Goal: Information Seeking & Learning: Understand process/instructions

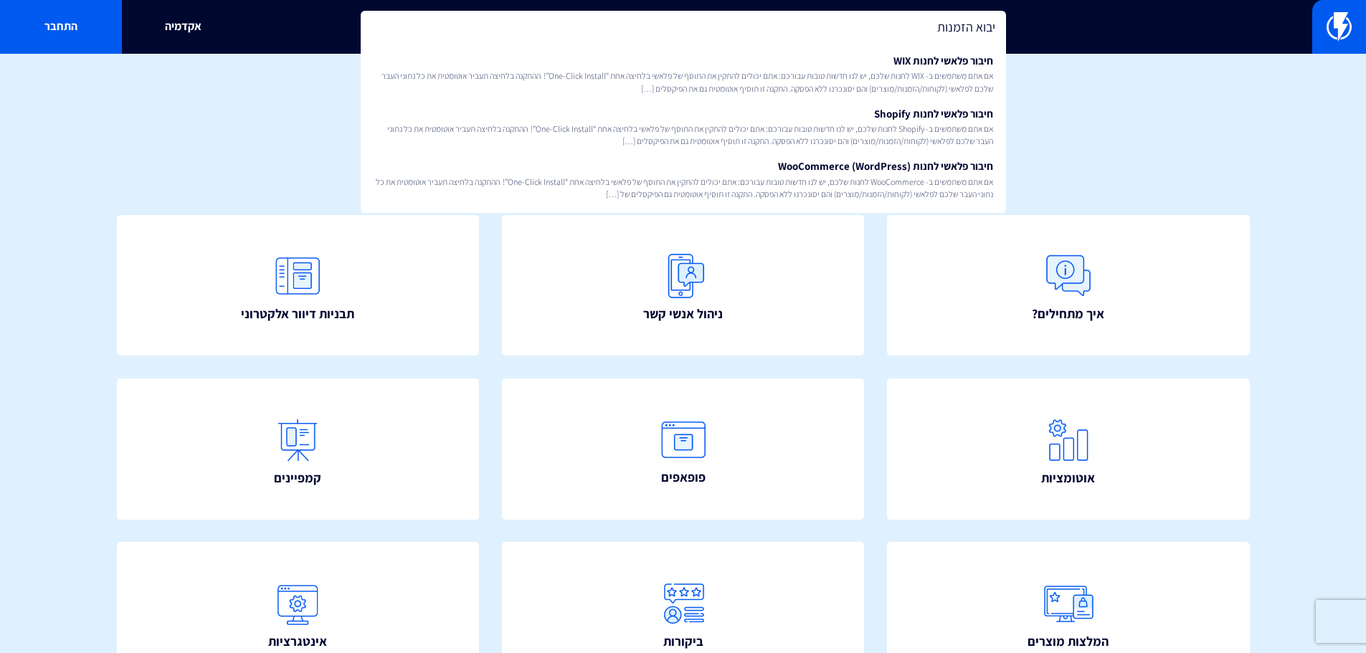
type input "יבוא הזמנות"
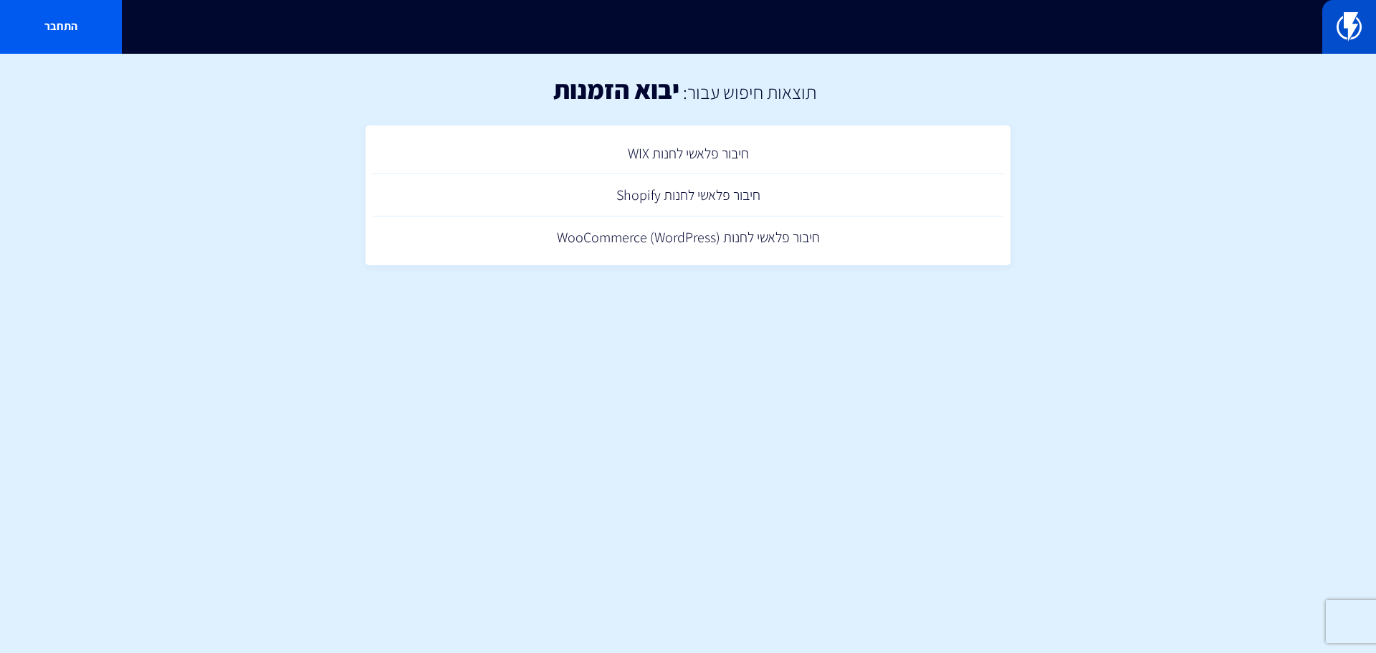
click at [1325, 39] on link at bounding box center [1350, 27] width 54 height 54
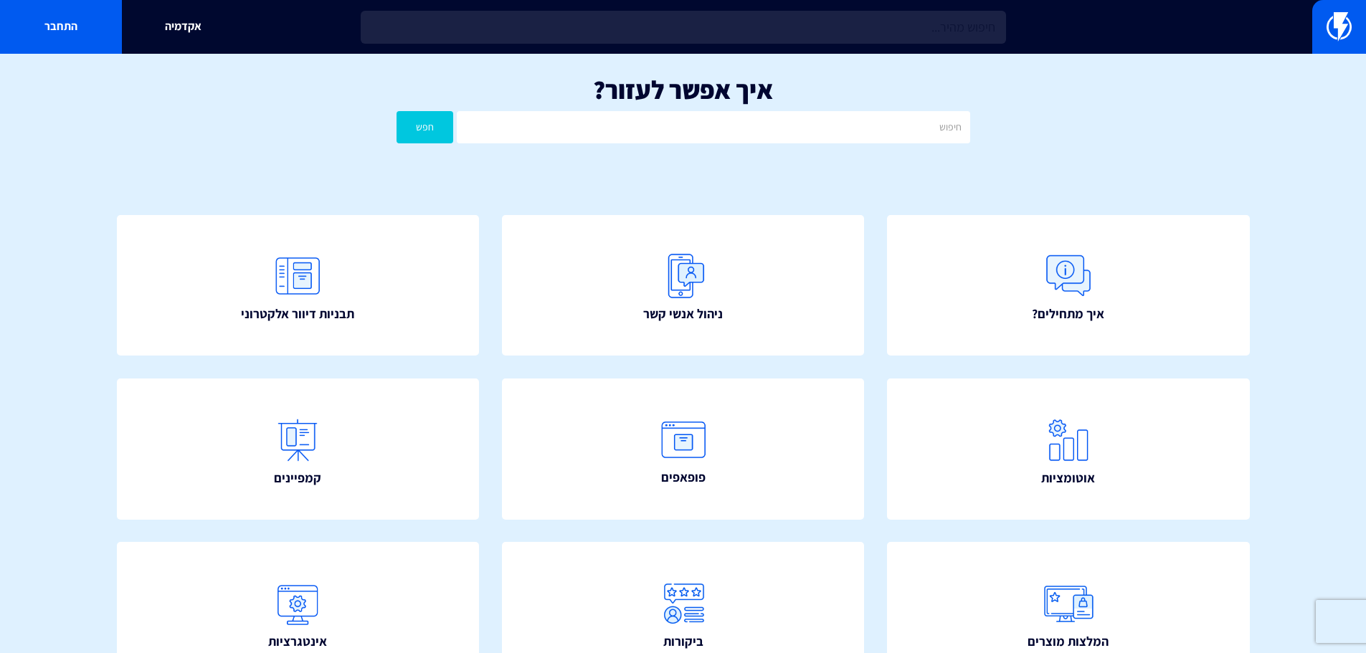
click at [986, 34] on input "text" at bounding box center [683, 27] width 645 height 33
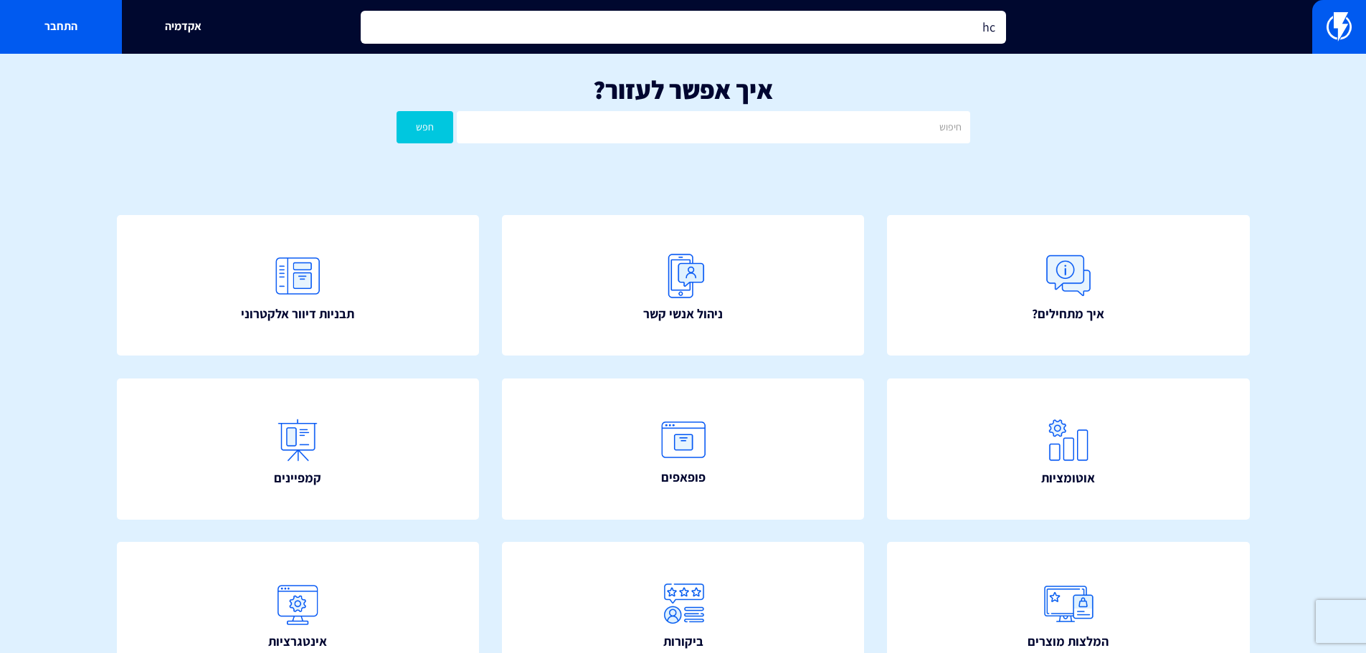
type input "h"
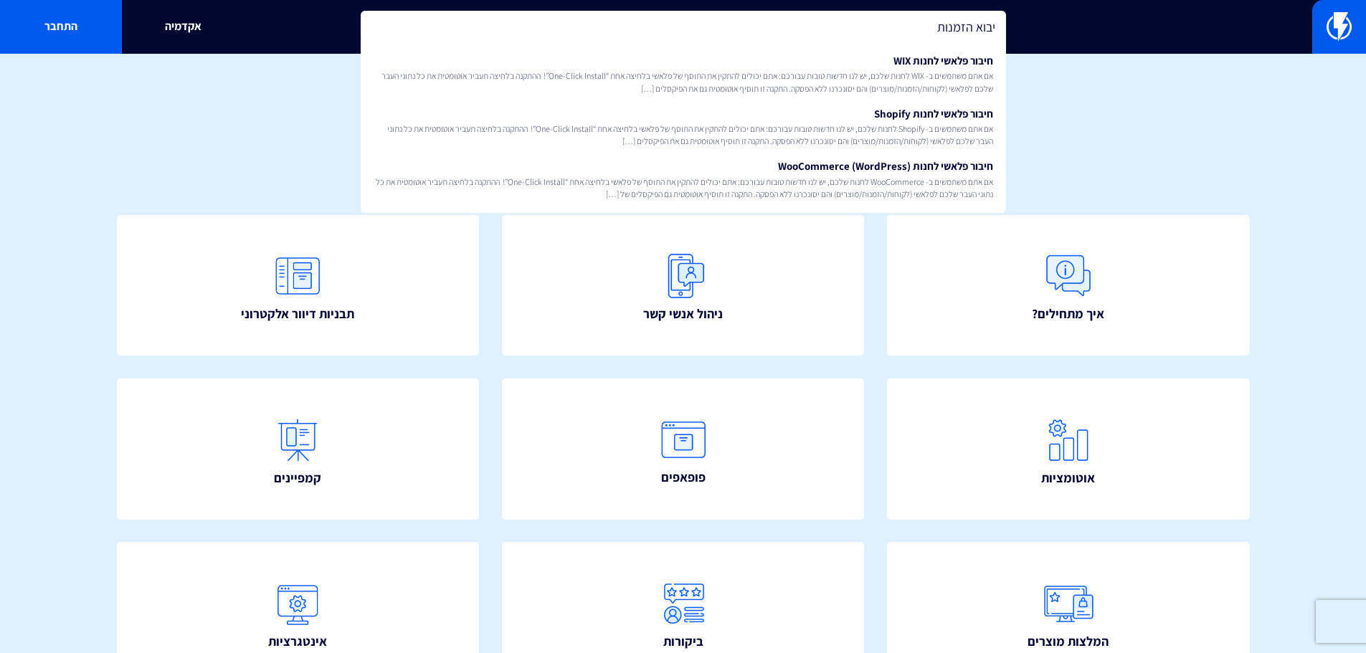
type input "יבוא הזמנות"
click at [1198, 93] on h1 "איך אפשר לעזור?" at bounding box center [683, 89] width 1323 height 29
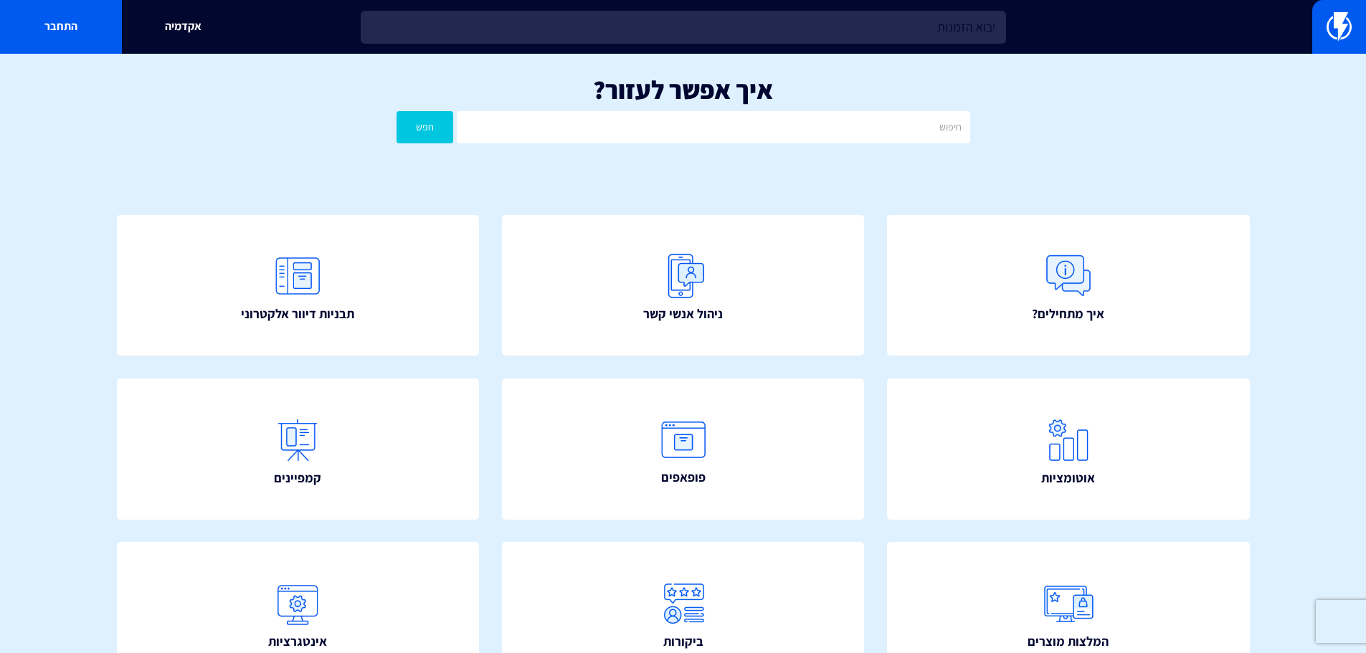
click at [1359, 54] on div "איך אפשר לעזור? חפש" at bounding box center [683, 113] width 1366 height 118
click at [1343, 36] on img at bounding box center [1338, 26] width 25 height 29
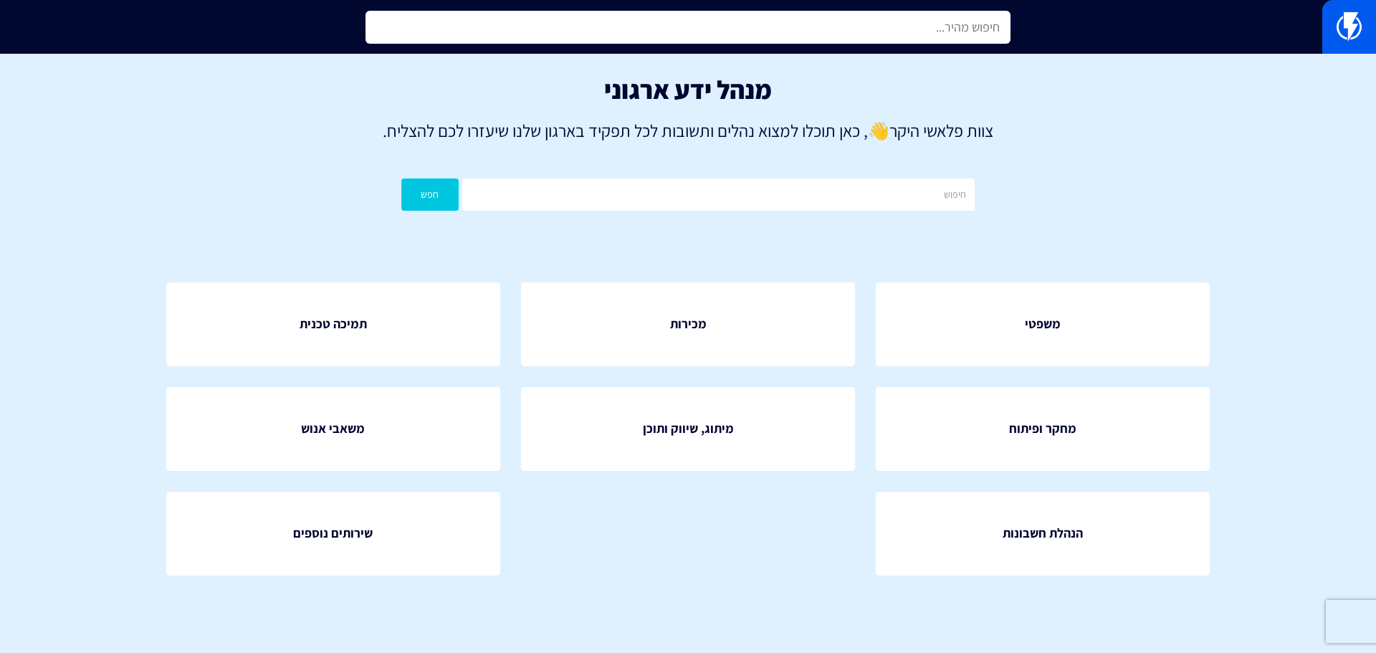
click at [776, 41] on input "text" at bounding box center [688, 27] width 645 height 33
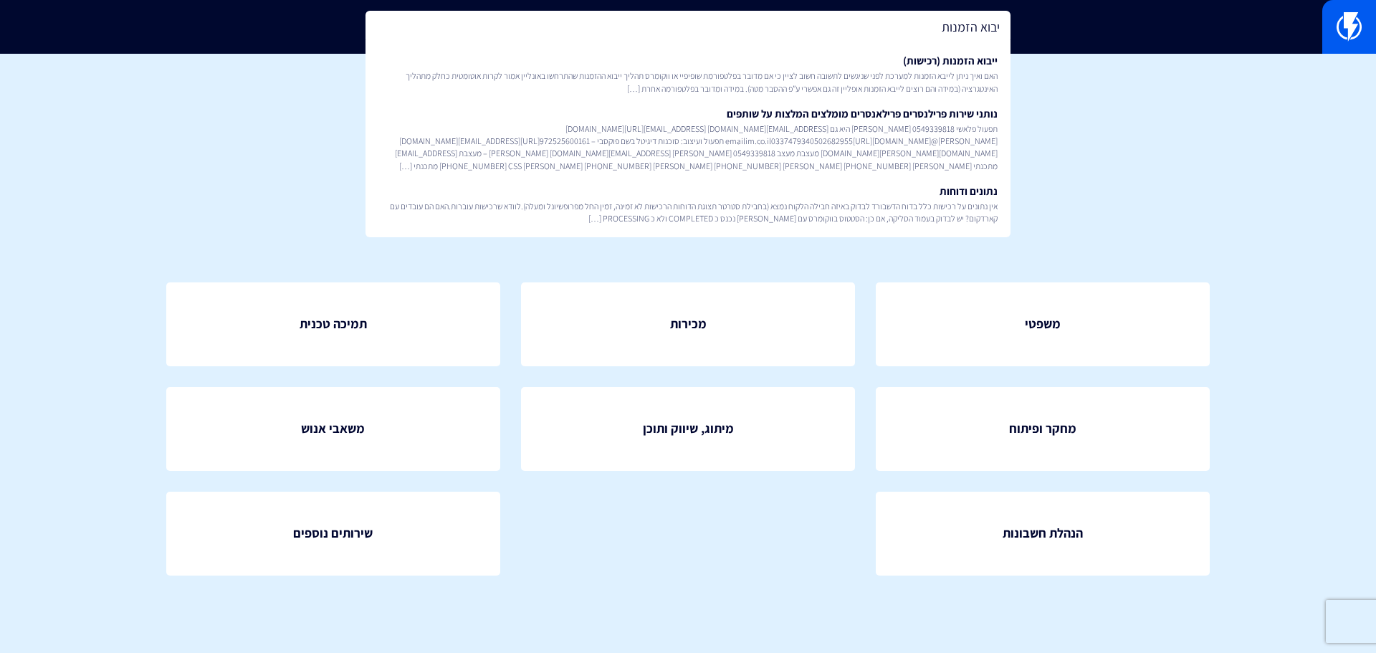
type input "יבוא הזמנות"
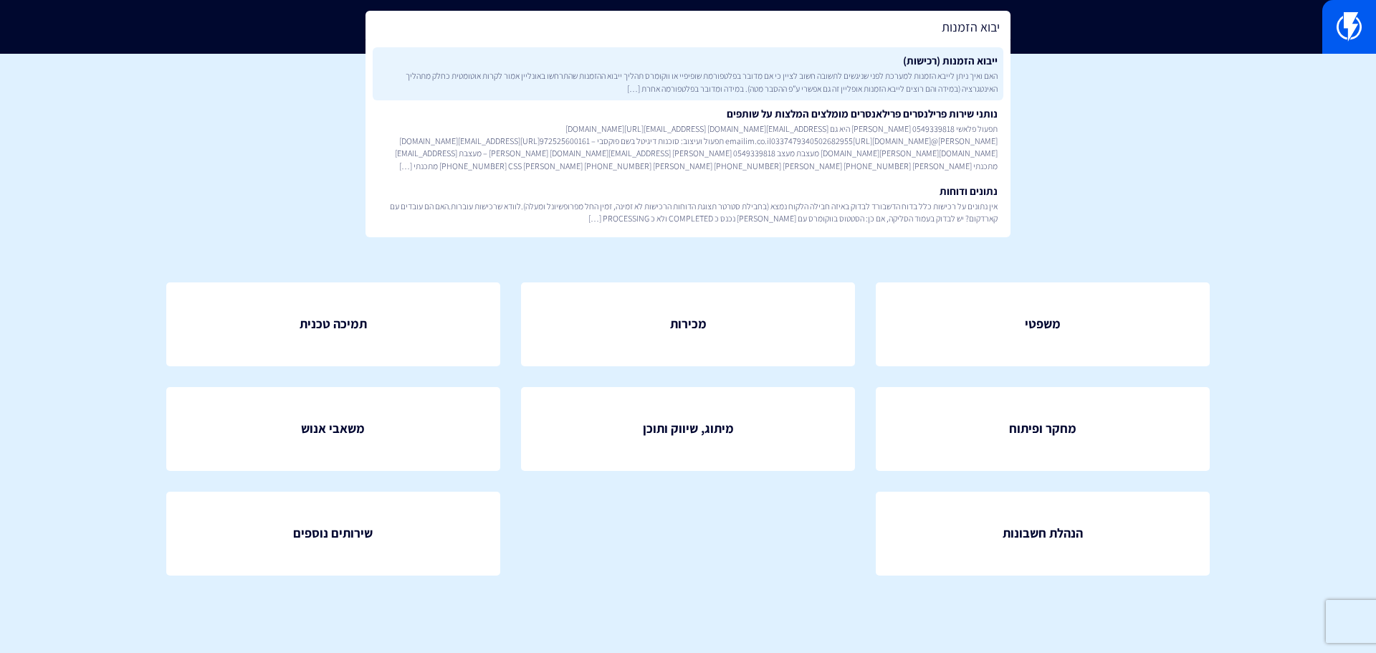
drag, startPoint x: 738, startPoint y: 100, endPoint x: 735, endPoint y: 90, distance: 10.4
click at [735, 90] on span "האם ואיך ניתן לייבא הזמנות למערכת לפני שניגשים לתשובה חשוב לציין כי אם מדובר בפ…" at bounding box center [687, 82] width 619 height 24
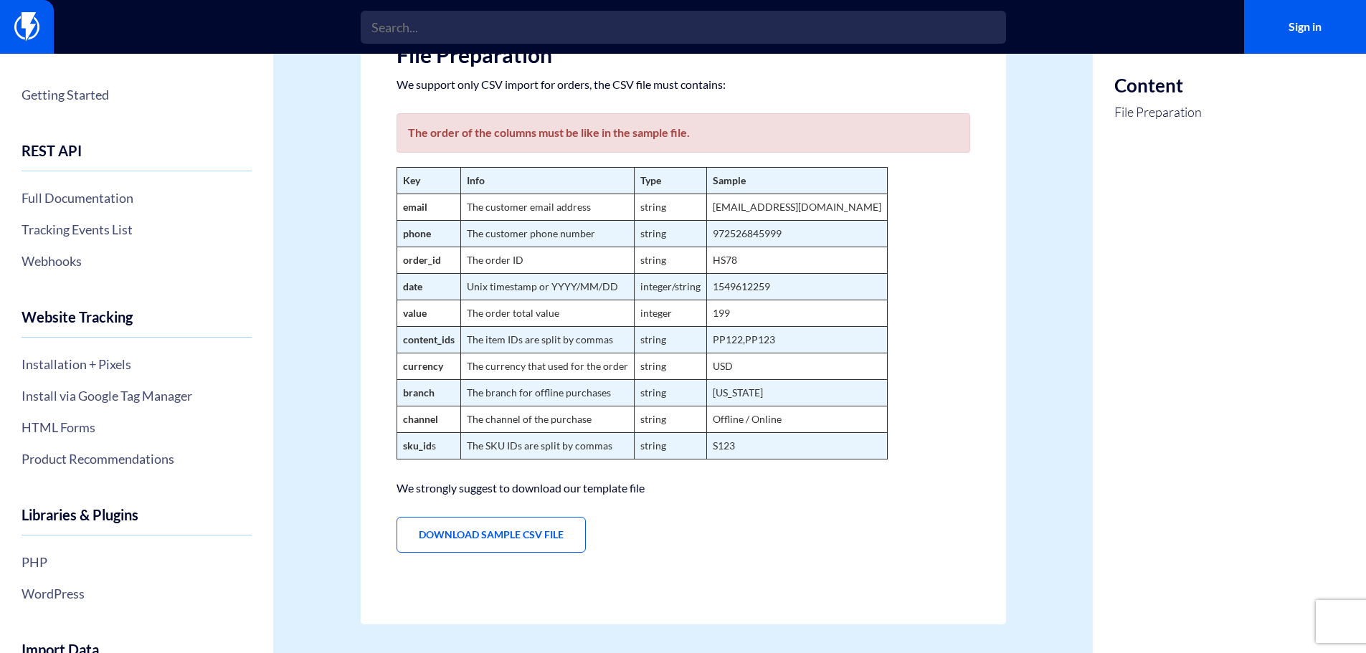
click at [834, 261] on figure "Key Info Type Sample email The customer email address string [EMAIL_ADDRESS][DO…" at bounding box center [682, 313] width 573 height 292
